Goal: Information Seeking & Learning: Understand process/instructions

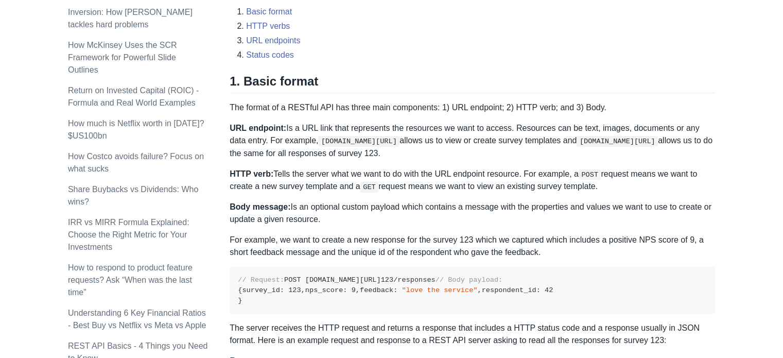
scroll to position [566, 0]
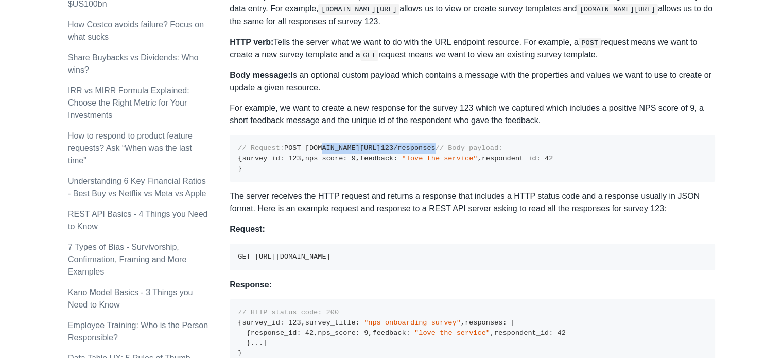
drag, startPoint x: 280, startPoint y: 156, endPoint x: 401, endPoint y: 162, distance: 121.0
click at [401, 162] on pre "// Request: POST [DOMAIN_NAME][URL] 123 /responses // Body payload: { survey_id…" at bounding box center [471, 158] width 485 height 47
click at [396, 182] on pre "// Request: POST [DOMAIN_NAME][URL] 123 /responses // Body payload: { survey_id…" at bounding box center [471, 158] width 485 height 47
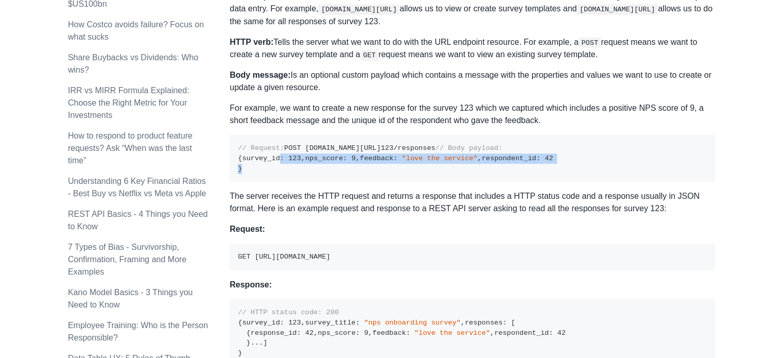
drag, startPoint x: 275, startPoint y: 231, endPoint x: 276, endPoint y: 238, distance: 7.3
click at [276, 182] on pre "// Request: POST [DOMAIN_NAME][URL] 123 /responses // Body payload: { survey_id…" at bounding box center [471, 158] width 485 height 47
click at [315, 182] on pre "// Request: POST [DOMAIN_NAME][URL] 123 /responses // Body payload: { survey_id…" at bounding box center [471, 158] width 485 height 47
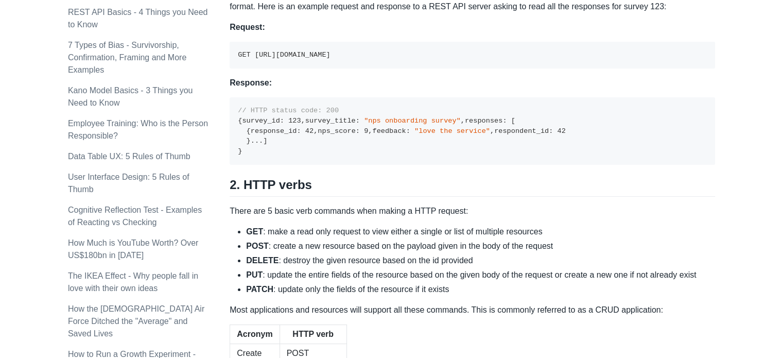
scroll to position [772, 0]
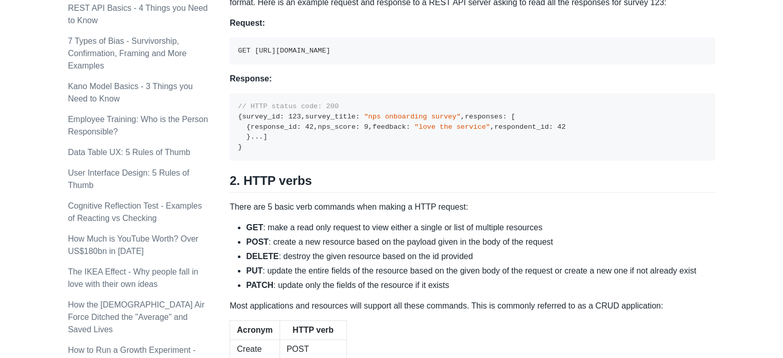
drag, startPoint x: 278, startPoint y: 125, endPoint x: 366, endPoint y: 125, distance: 88.5
click at [330, 55] on code "GET [URL][DOMAIN_NAME]" at bounding box center [284, 51] width 92 height 8
drag, startPoint x: 296, startPoint y: 242, endPoint x: 323, endPoint y: 283, distance: 49.1
click at [296, 151] on code "// HTTP status code: 200 { survey_id : 123 , survey_title : "nps onboarding sur…" at bounding box center [402, 126] width 328 height 48
click at [327, 161] on pre "// HTTP status code: 200 { survey_id : 123 , survey_title : "nps onboarding sur…" at bounding box center [471, 126] width 485 height 67
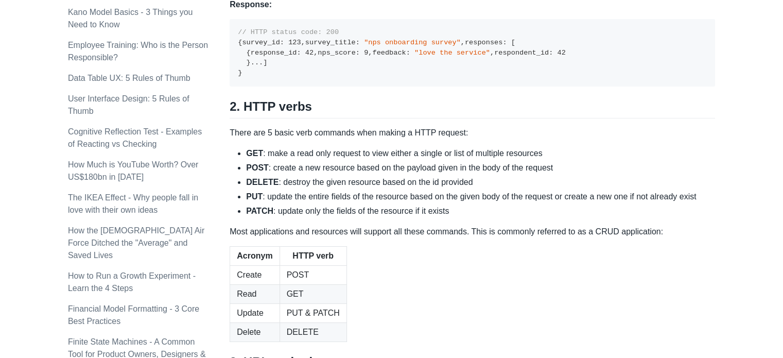
scroll to position [926, 0]
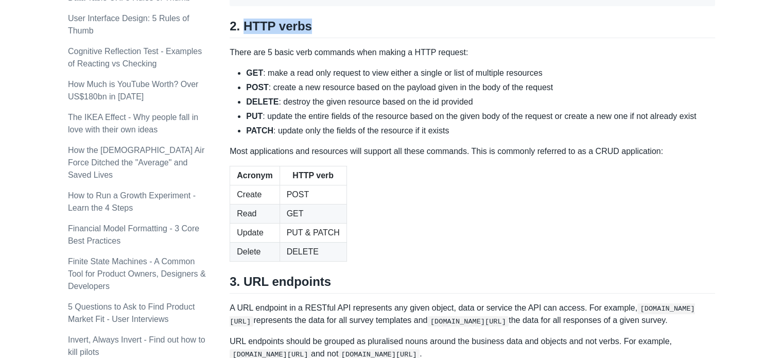
drag, startPoint x: 253, startPoint y: 186, endPoint x: 348, endPoint y: 199, distance: 96.1
click at [332, 38] on h2 "2. HTTP verbs" at bounding box center [471, 29] width 485 height 20
click at [358, 59] on p "There are 5 basic verb commands when making a HTTP request:" at bounding box center [471, 52] width 485 height 12
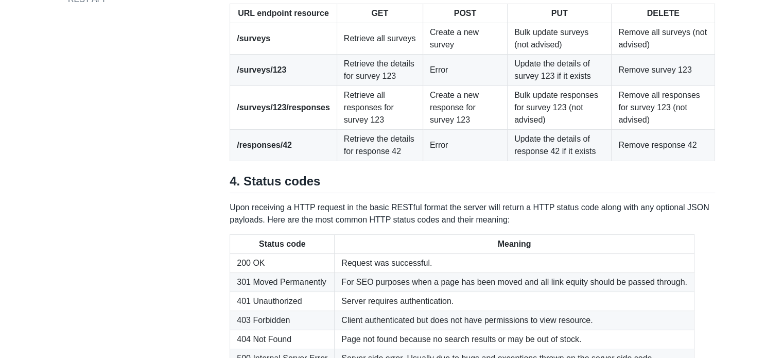
scroll to position [1389, 0]
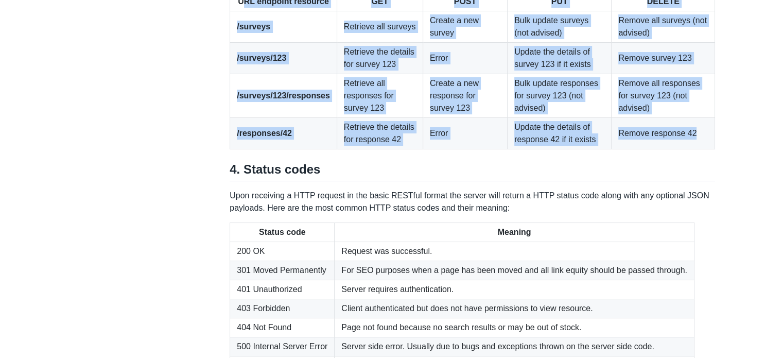
drag, startPoint x: 243, startPoint y: 160, endPoint x: 701, endPoint y: 299, distance: 478.7
click at [701, 149] on table "URL endpoint resource GET POST PUT DELETE /surveys Retrieve all surveys Create …" at bounding box center [471, 70] width 485 height 157
copy table "RL endpoint resource GET POST PUT DELETE /surveys Retrieve all surveys Create a…"
click at [463, 43] on td "Create a new survey" at bounding box center [464, 26] width 84 height 31
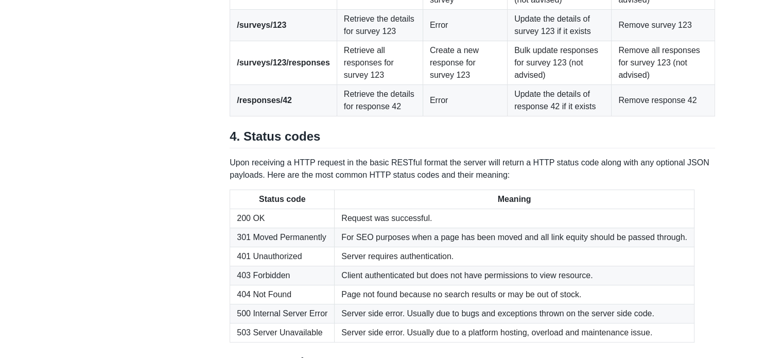
scroll to position [1441, 0]
